Goal: Information Seeking & Learning: Learn about a topic

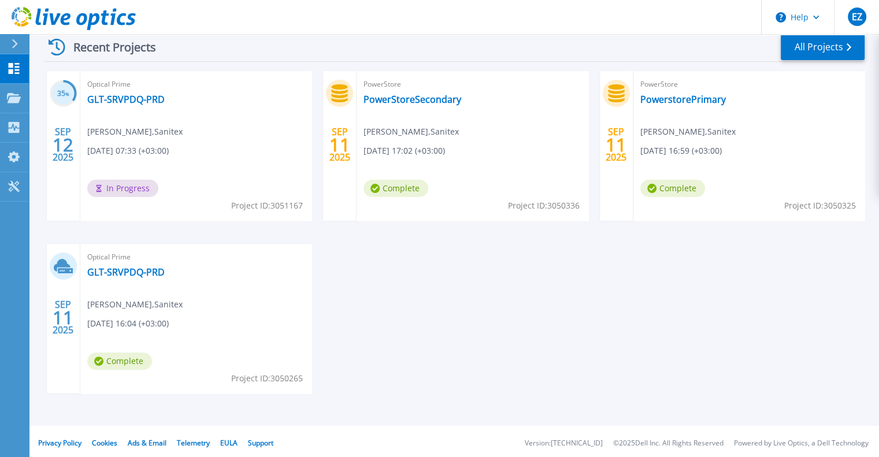
scroll to position [231, 0]
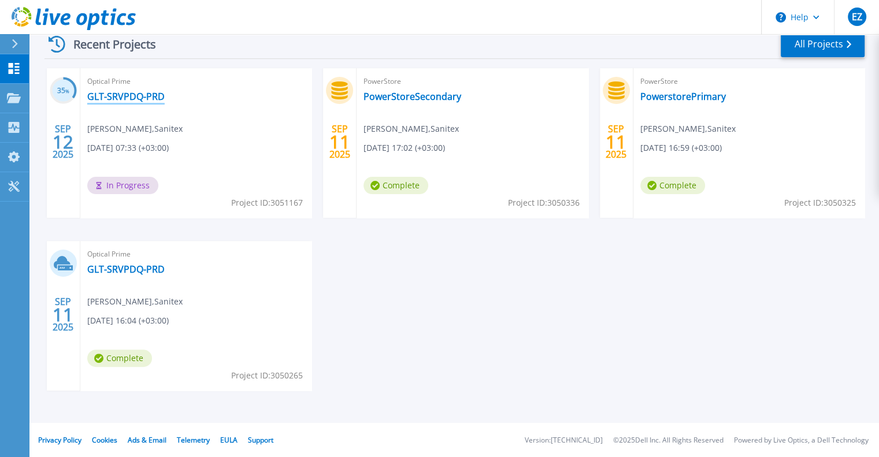
click at [125, 95] on link "GLT-SRVPDQ-PRD" at bounding box center [125, 97] width 77 height 12
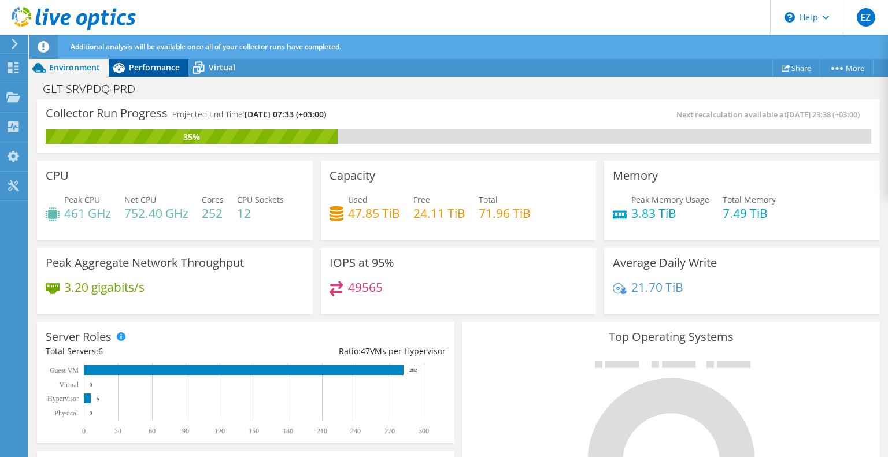
click at [161, 72] on span "Performance" at bounding box center [154, 67] width 51 height 11
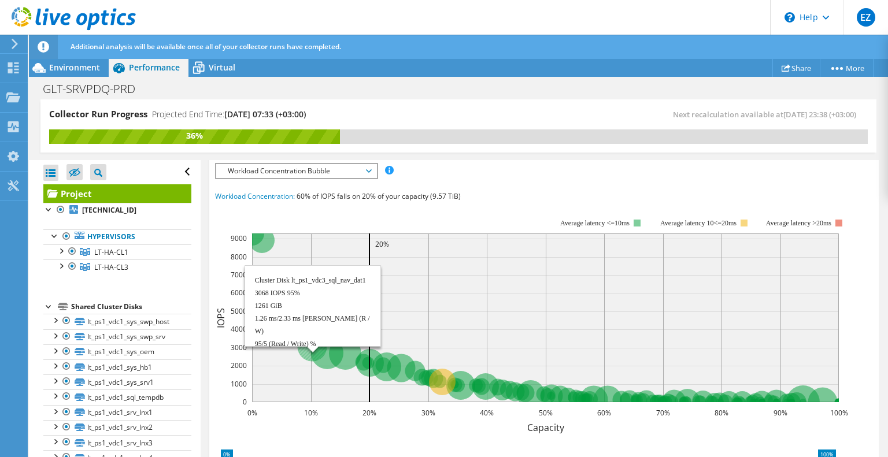
scroll to position [236, 0]
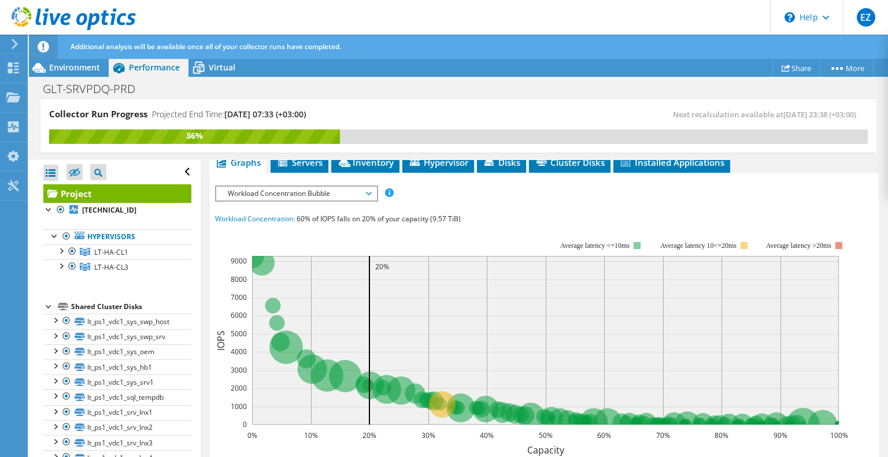
click at [317, 188] on span "Workload Concentration Bubble" at bounding box center [296, 194] width 149 height 14
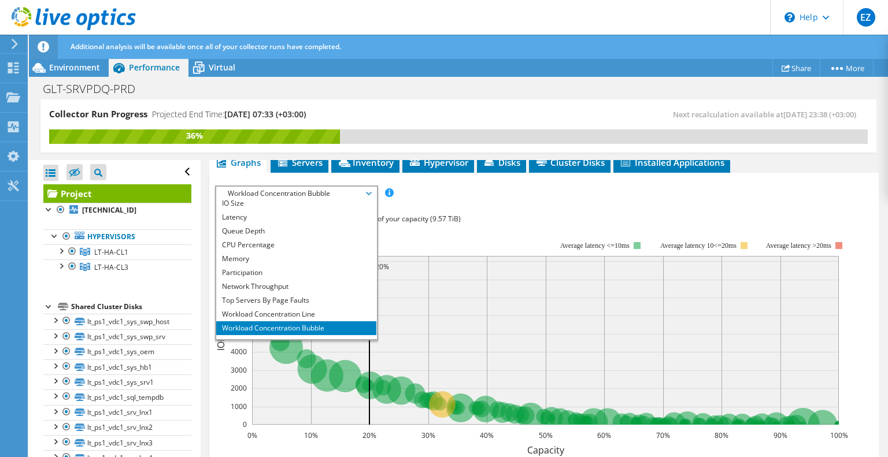
scroll to position [42, 0]
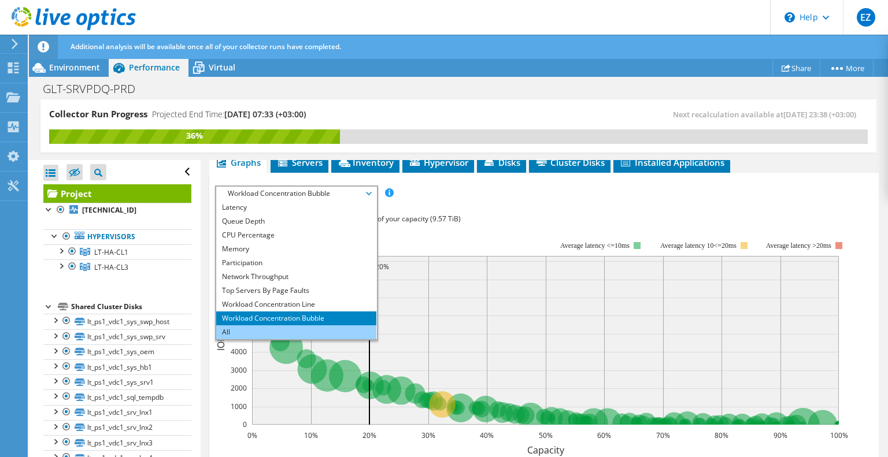
click at [247, 326] on li "All" at bounding box center [296, 332] width 160 height 14
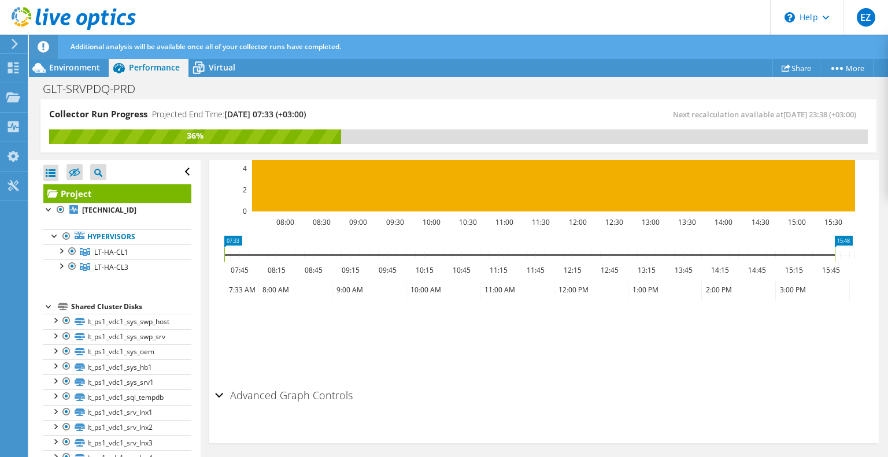
scroll to position [1568, 0]
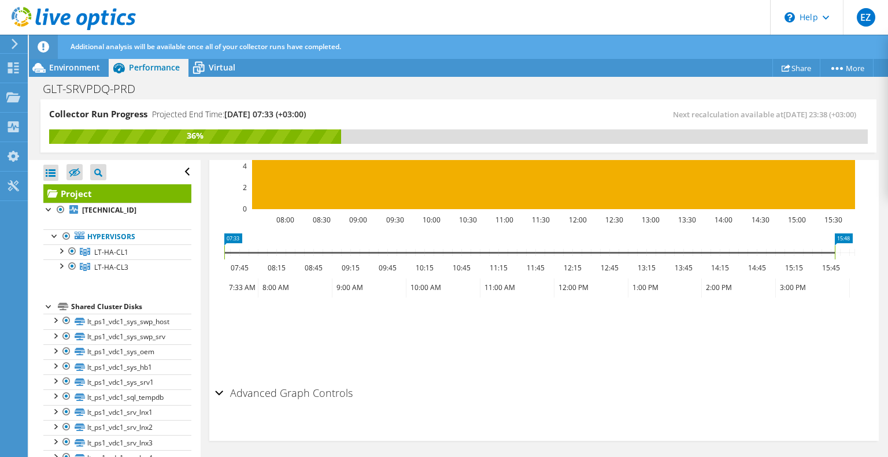
click at [215, 389] on div "Advanced Graph Controls" at bounding box center [544, 393] width 658 height 25
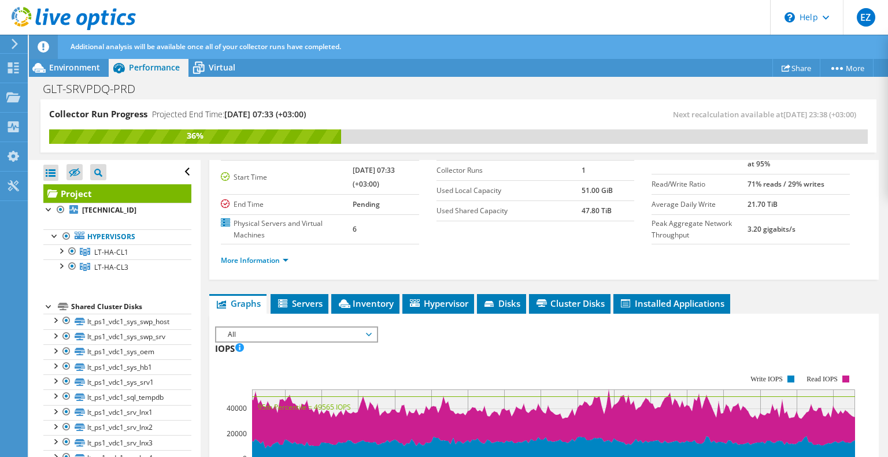
scroll to position [173, 0]
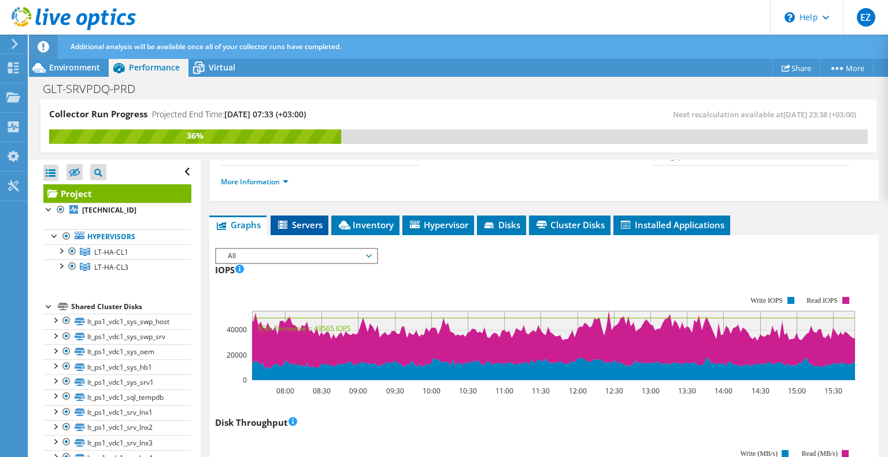
click at [303, 221] on span "Servers" at bounding box center [299, 225] width 46 height 12
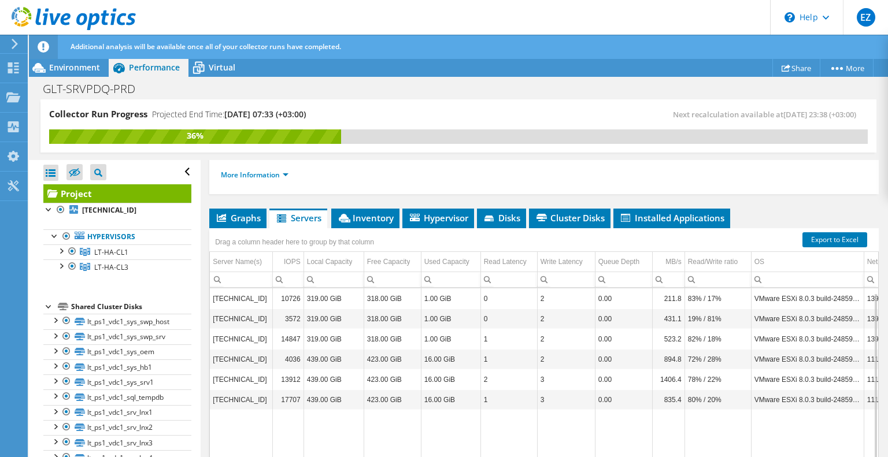
scroll to position [238, 0]
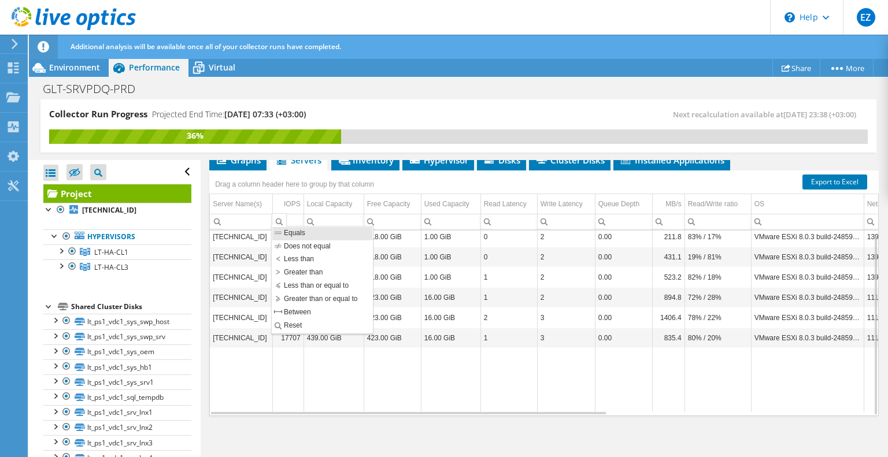
click at [277, 216] on div "Column IOPS, Filter cell" at bounding box center [279, 220] width 15 height 14
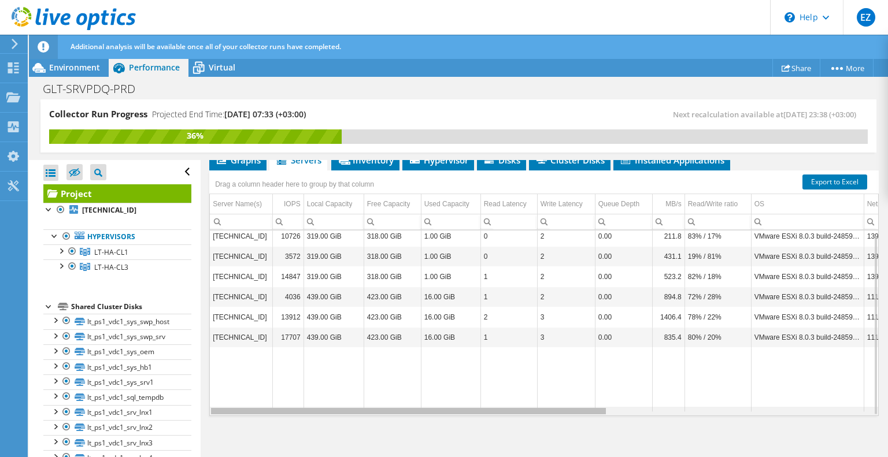
drag, startPoint x: 309, startPoint y: 409, endPoint x: 262, endPoint y: 409, distance: 46.8
click at [262, 409] on body "EZ End User [PERSON_NAME] [EMAIL_ADDRESS][DOMAIN_NAME] Sanitex My Profile Log O…" at bounding box center [444, 228] width 888 height 457
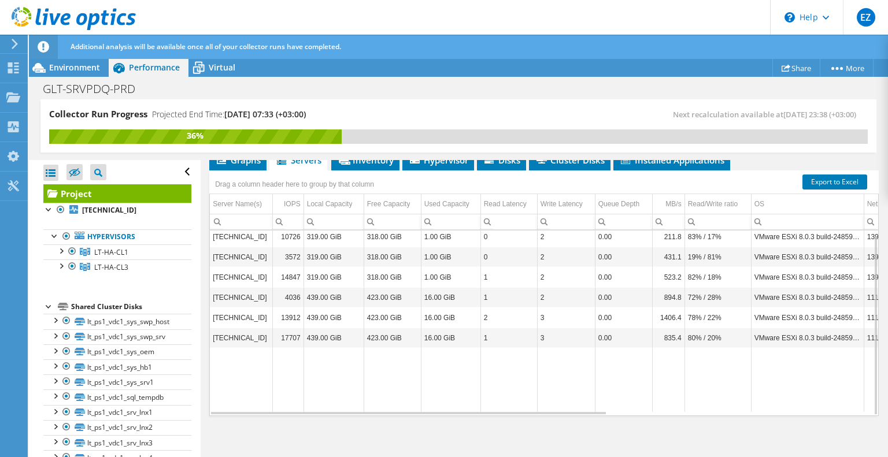
click at [240, 332] on td "[TECHNICAL_ID]" at bounding box center [241, 338] width 62 height 20
click at [246, 317] on td "[TECHNICAL_ID]" at bounding box center [241, 318] width 62 height 20
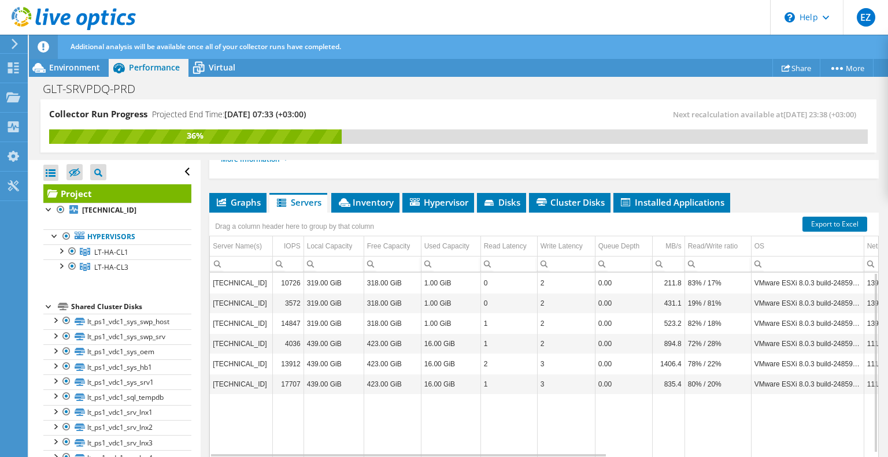
scroll to position [123, 0]
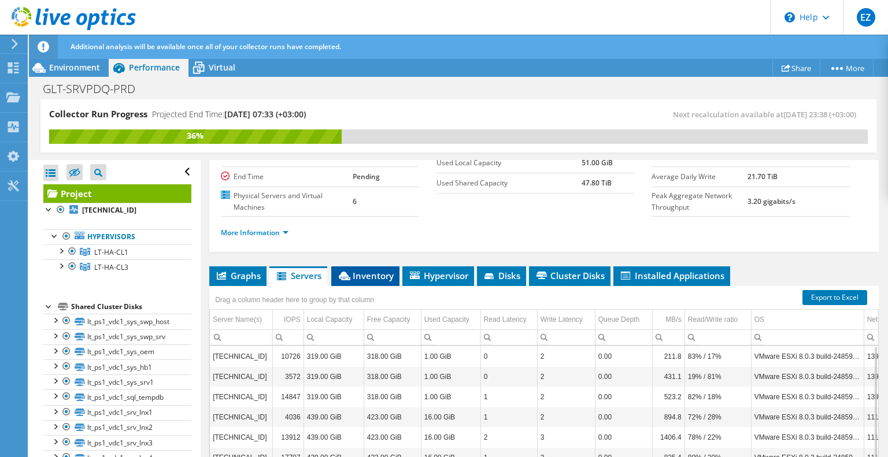
click at [354, 271] on span "Inventory" at bounding box center [365, 276] width 57 height 12
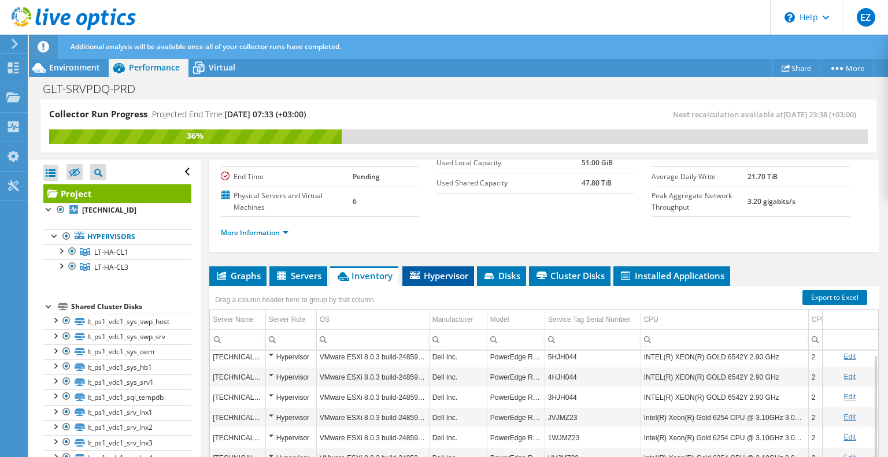
click at [432, 273] on span "Hypervisor" at bounding box center [438, 276] width 60 height 12
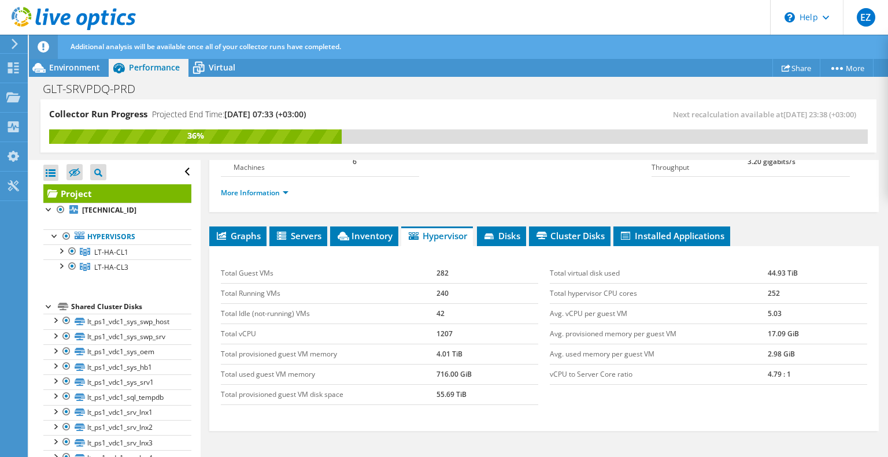
scroll to position [180, 0]
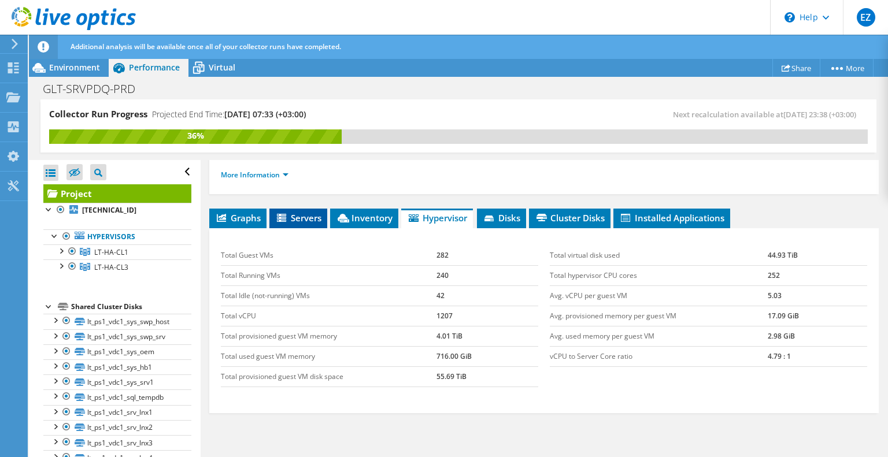
click at [292, 220] on span "Servers" at bounding box center [298, 218] width 46 height 12
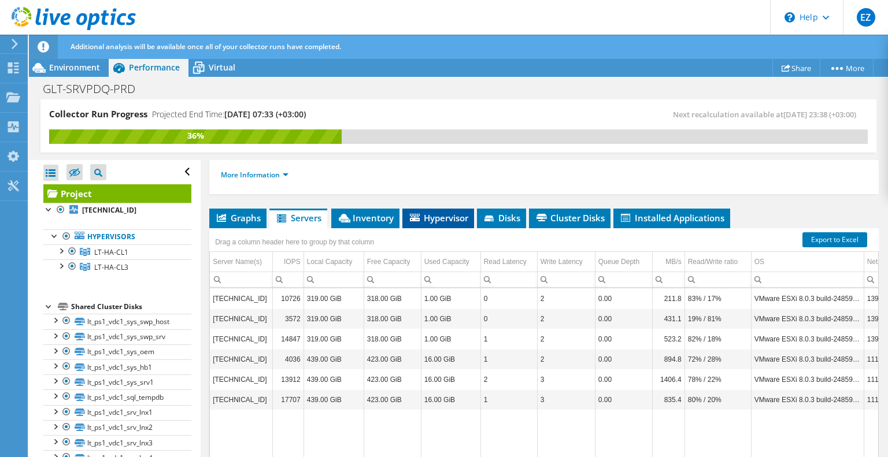
click at [451, 221] on span "Hypervisor" at bounding box center [438, 218] width 60 height 12
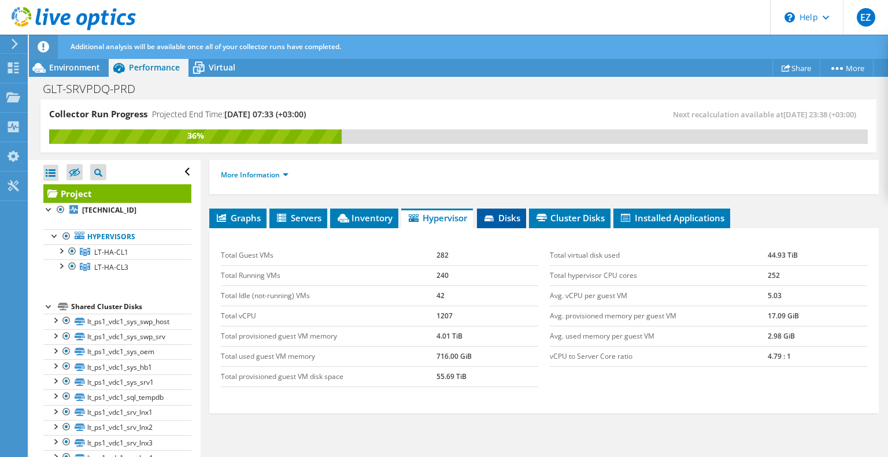
click at [505, 213] on span "Disks" at bounding box center [502, 218] width 38 height 12
